Goal: Task Accomplishment & Management: Use online tool/utility

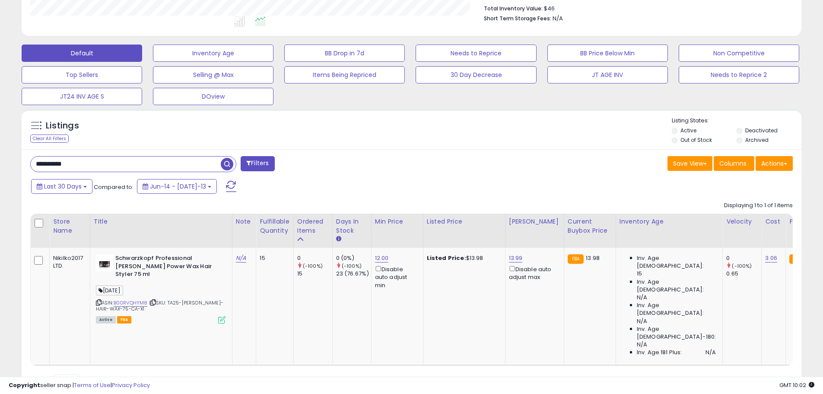
scroll to position [177, 453]
click at [0, 178] on div "**********" at bounding box center [411, 116] width 823 height 632
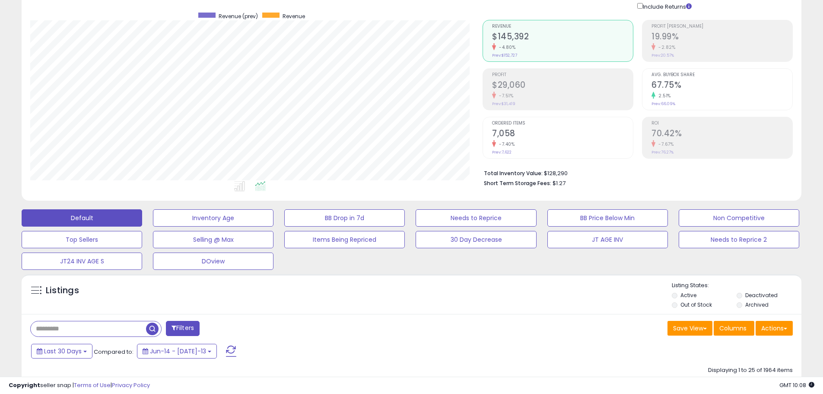
scroll to position [0, 0]
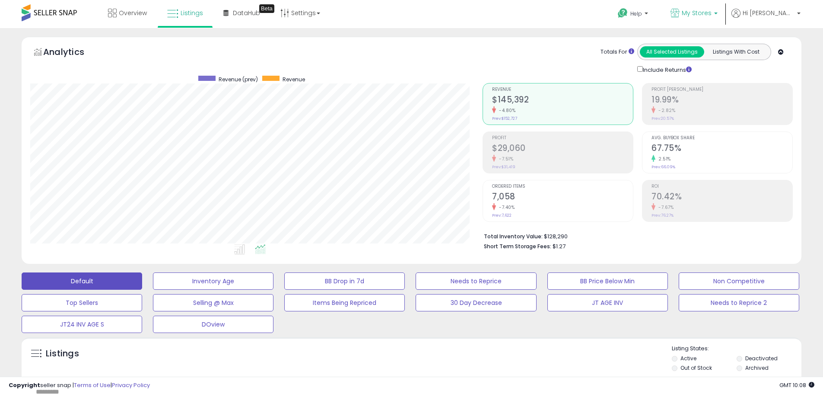
click at [712, 14] on span "My Stores" at bounding box center [697, 13] width 30 height 9
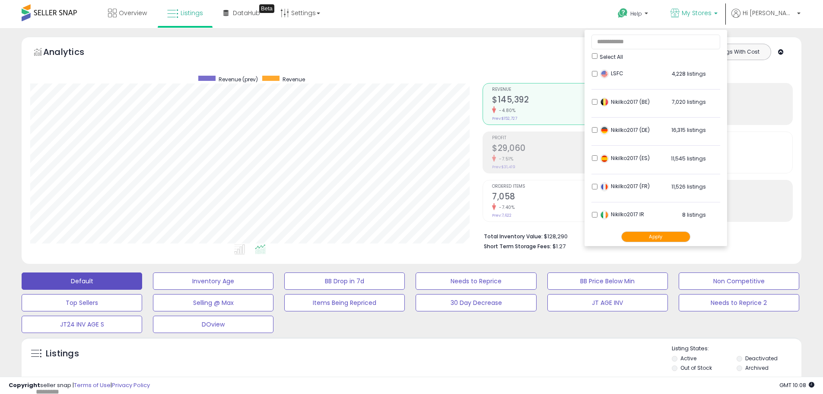
click at [683, 233] on button "Apply" at bounding box center [656, 236] width 69 height 11
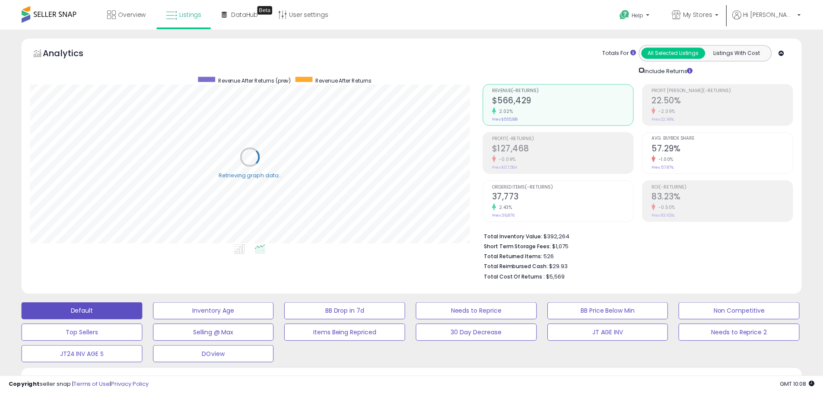
scroll to position [432081, 431805]
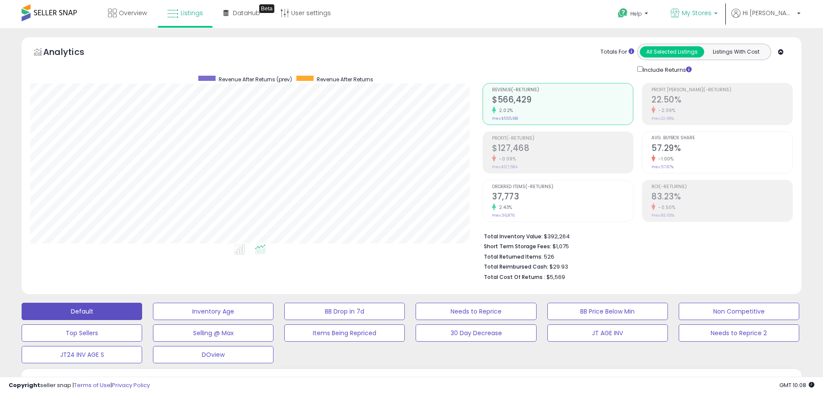
click at [712, 9] on span "My Stores" at bounding box center [697, 13] width 30 height 9
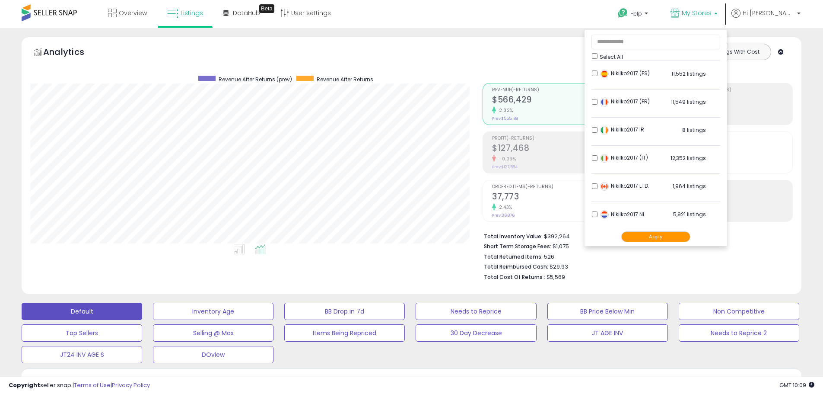
scroll to position [86, 0]
click at [691, 236] on button "Apply" at bounding box center [656, 236] width 69 height 11
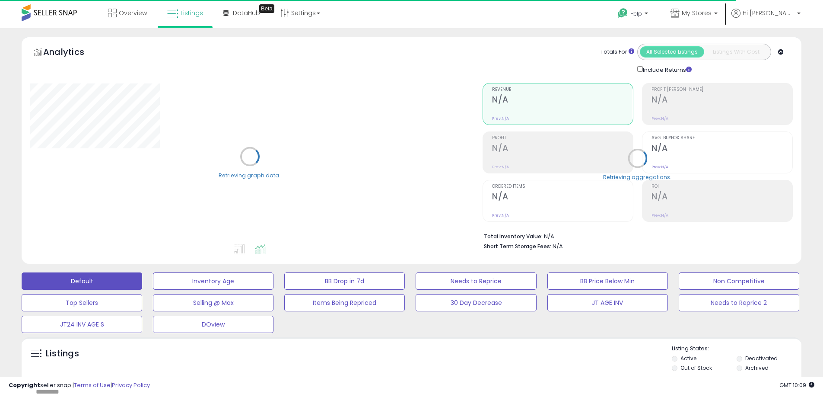
click at [648, 70] on div "Include Returns" at bounding box center [666, 69] width 71 height 10
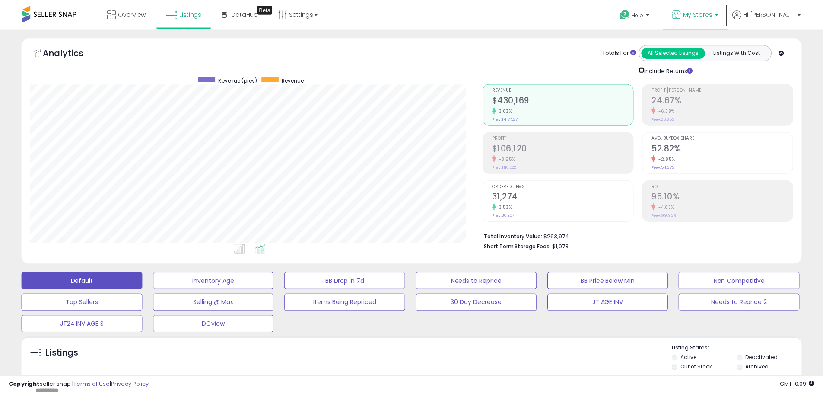
scroll to position [432081, 431805]
click at [712, 13] on span "My Stores" at bounding box center [697, 13] width 30 height 9
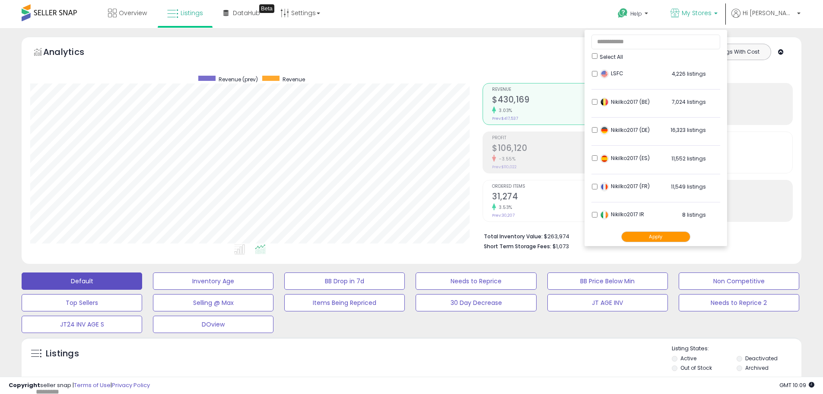
click at [628, 75] on div "LSFC 4,226 listings" at bounding box center [652, 76] width 108 height 13
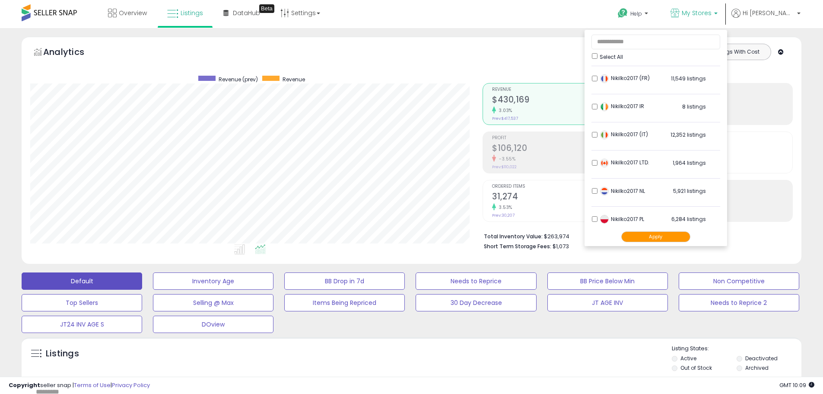
scroll to position [171, 0]
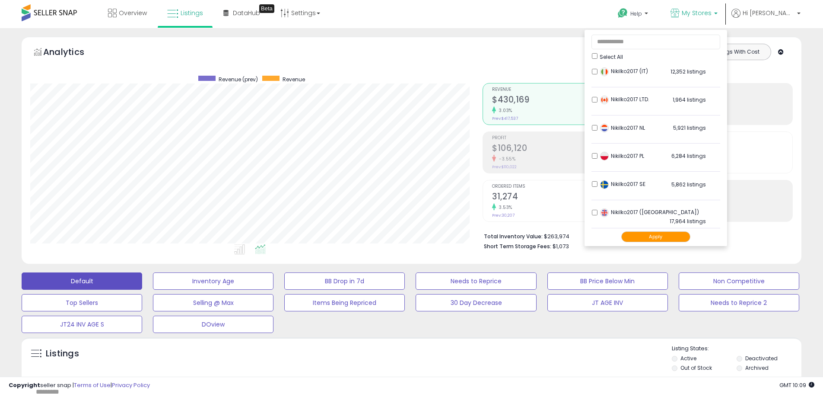
click at [674, 235] on button "Apply" at bounding box center [656, 236] width 69 height 11
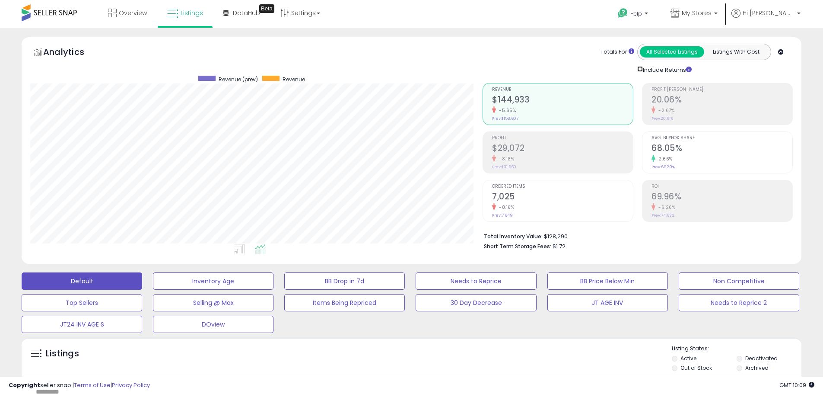
scroll to position [432081, 431805]
click at [0, 393] on html "Unable to login Retrieving listings data.. has not yet accepted the Terms of Us…" at bounding box center [411, 197] width 823 height 394
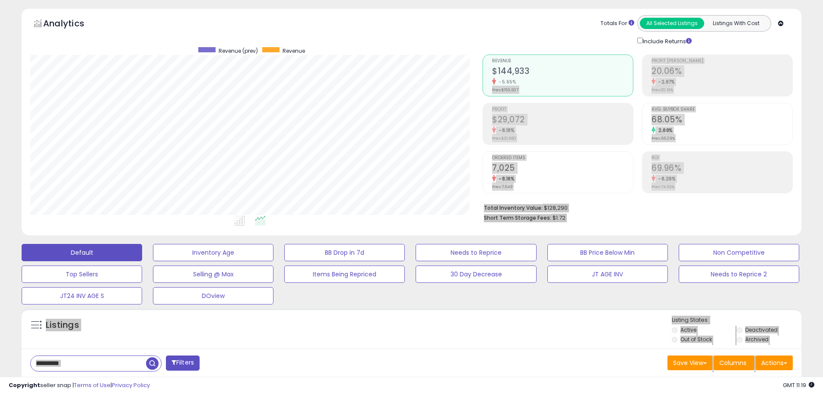
scroll to position [0, 0]
